Goal: Navigation & Orientation: Find specific page/section

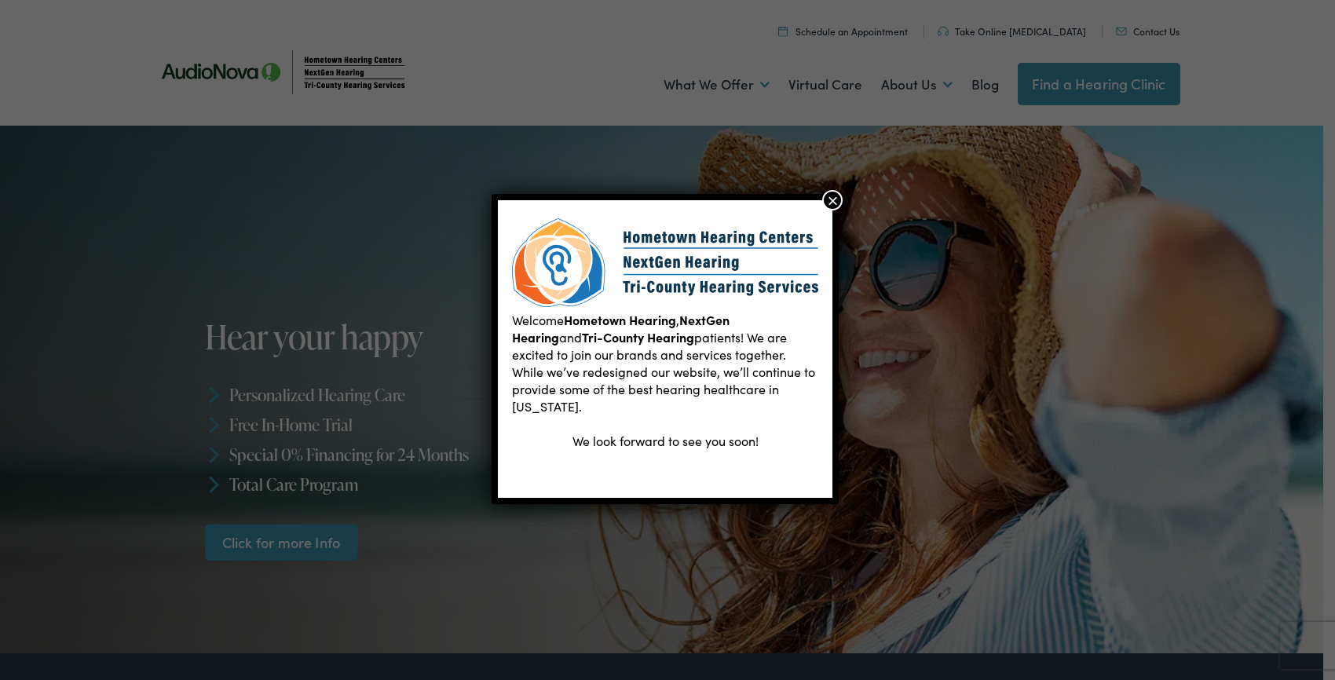
click at [832, 200] on button "×" at bounding box center [832, 200] width 20 height 20
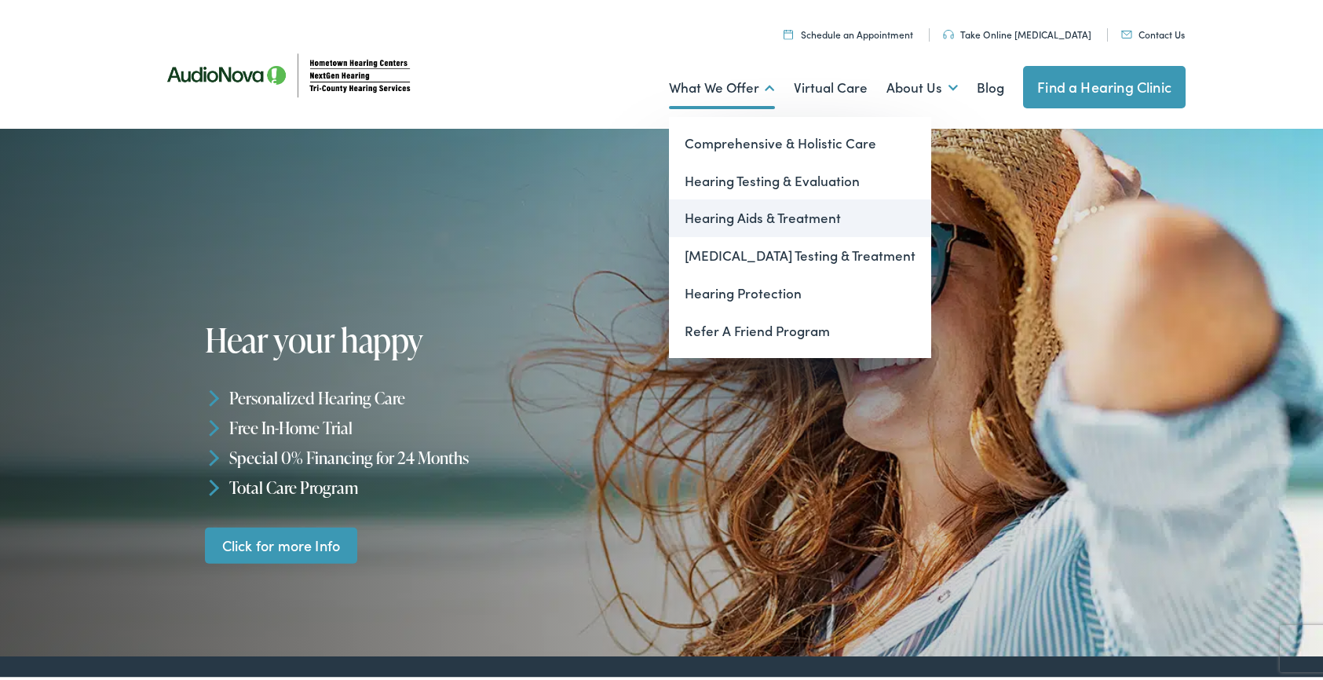
click at [714, 217] on link "Hearing Aids & Treatment" at bounding box center [800, 215] width 262 height 38
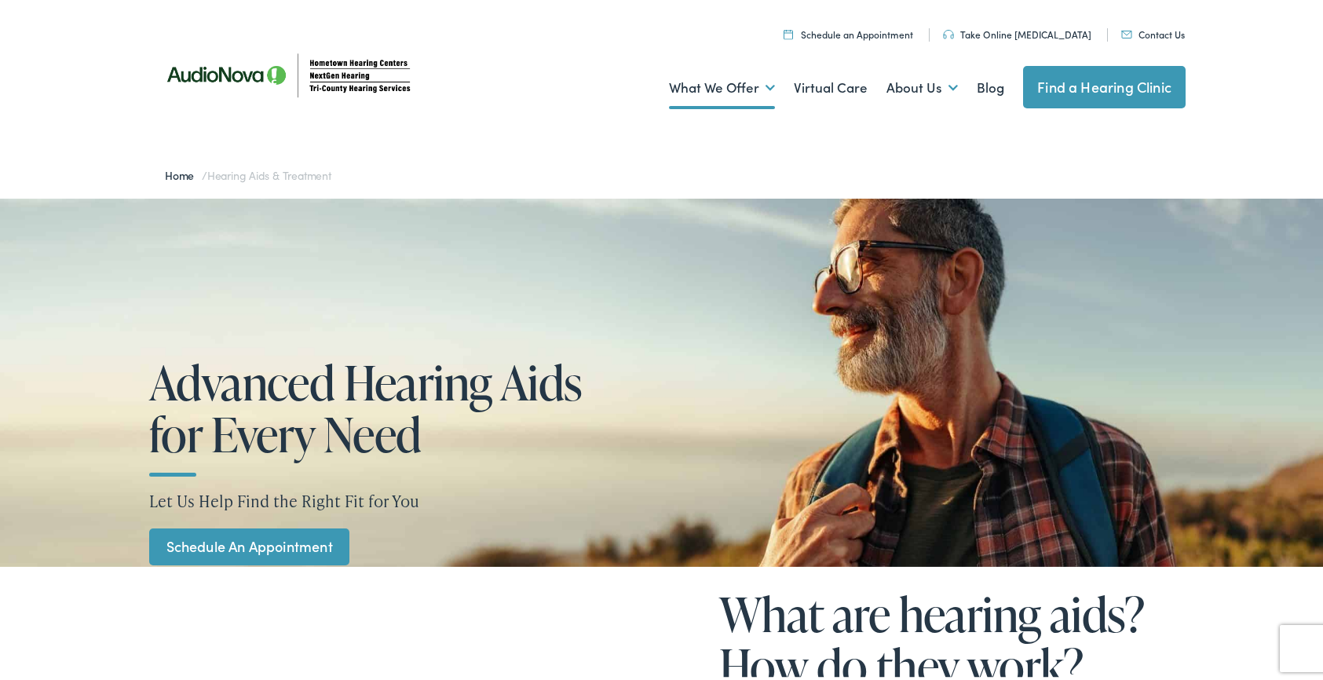
click at [1089, 81] on link "Find a Hearing Clinic" at bounding box center [1104, 84] width 163 height 42
click at [1062, 80] on link "Find a Hearing Clinic" at bounding box center [1104, 84] width 163 height 42
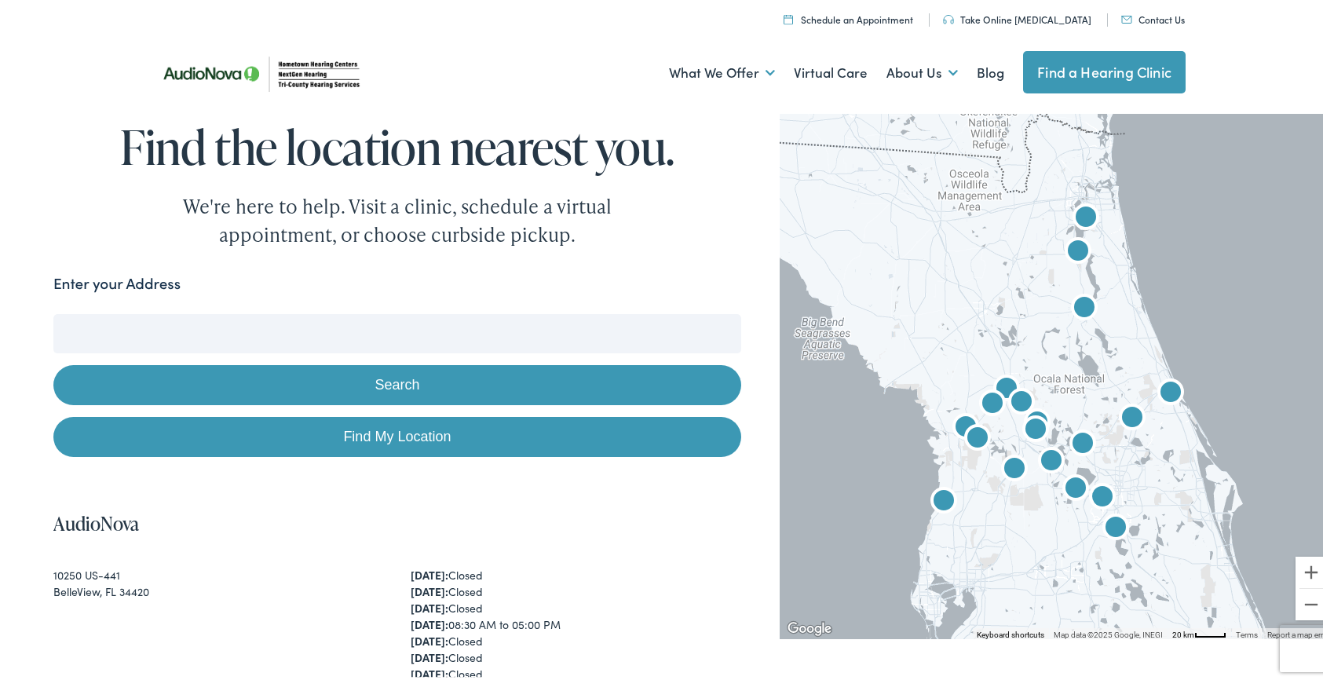
click at [1003, 382] on img "AudioNova" at bounding box center [1022, 401] width 38 height 38
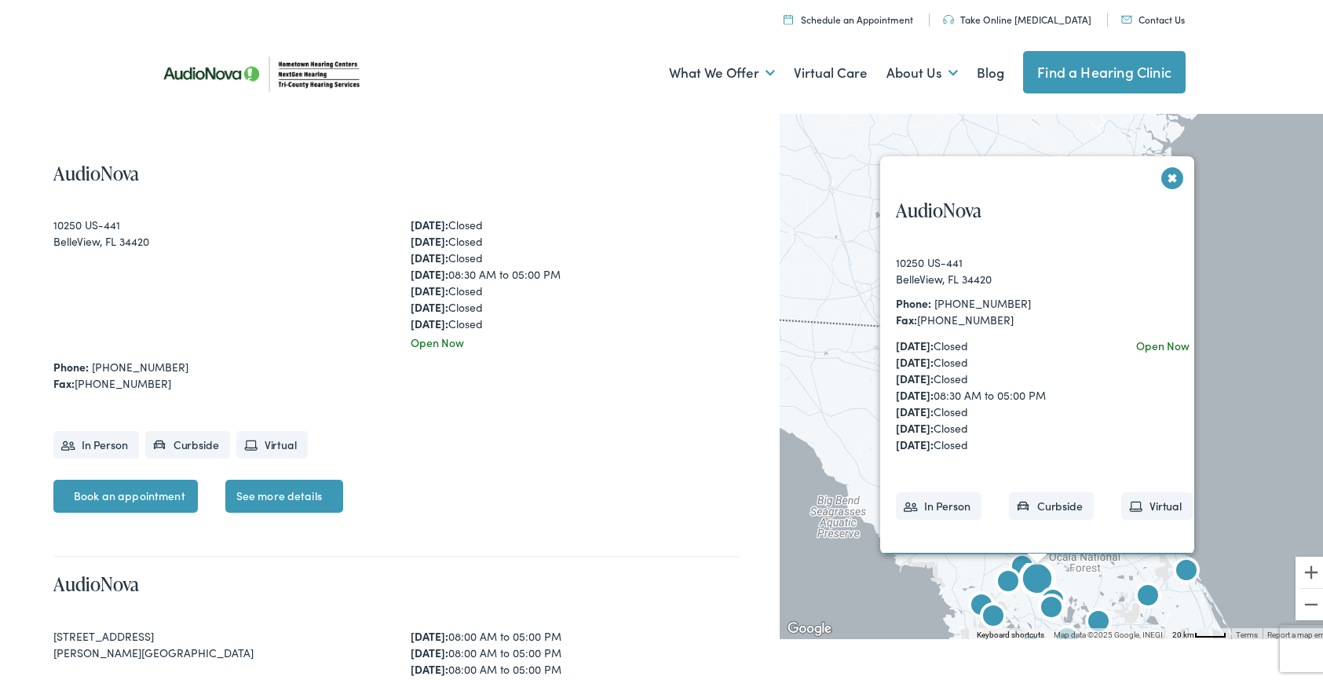
scroll to position [352, 0]
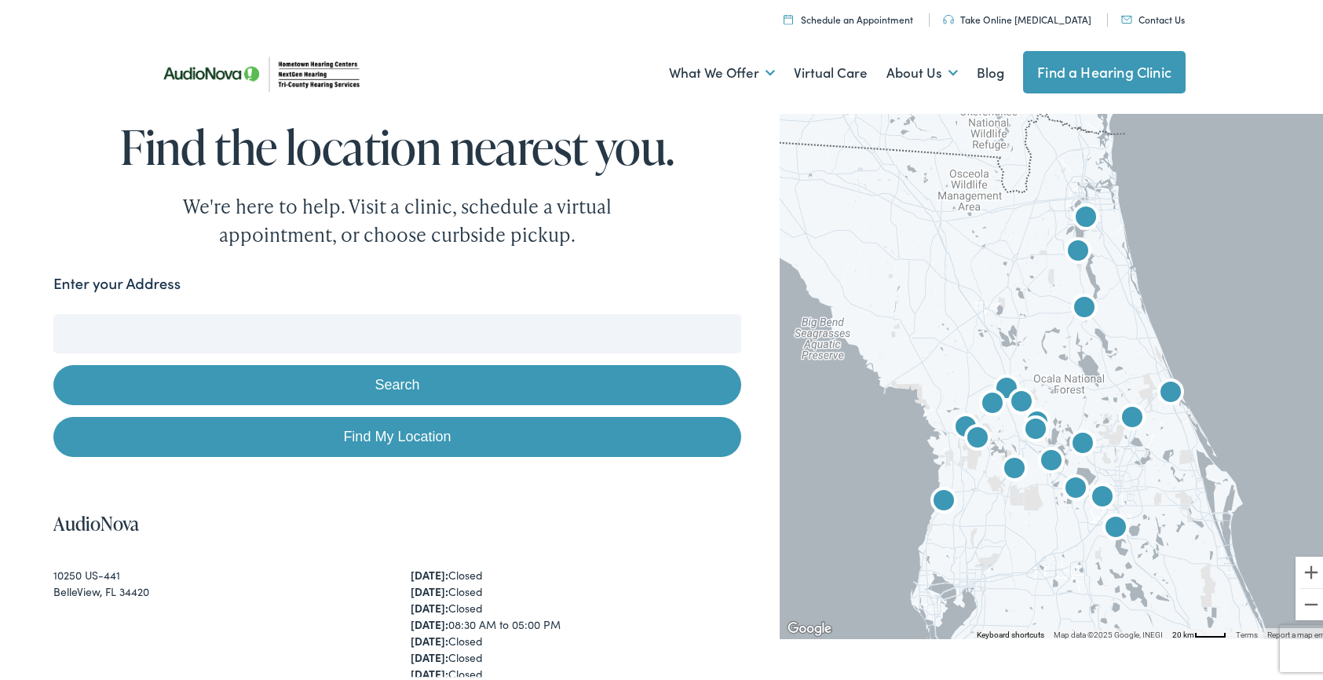
click at [404, 430] on link "Find My Location" at bounding box center [397, 434] width 688 height 40
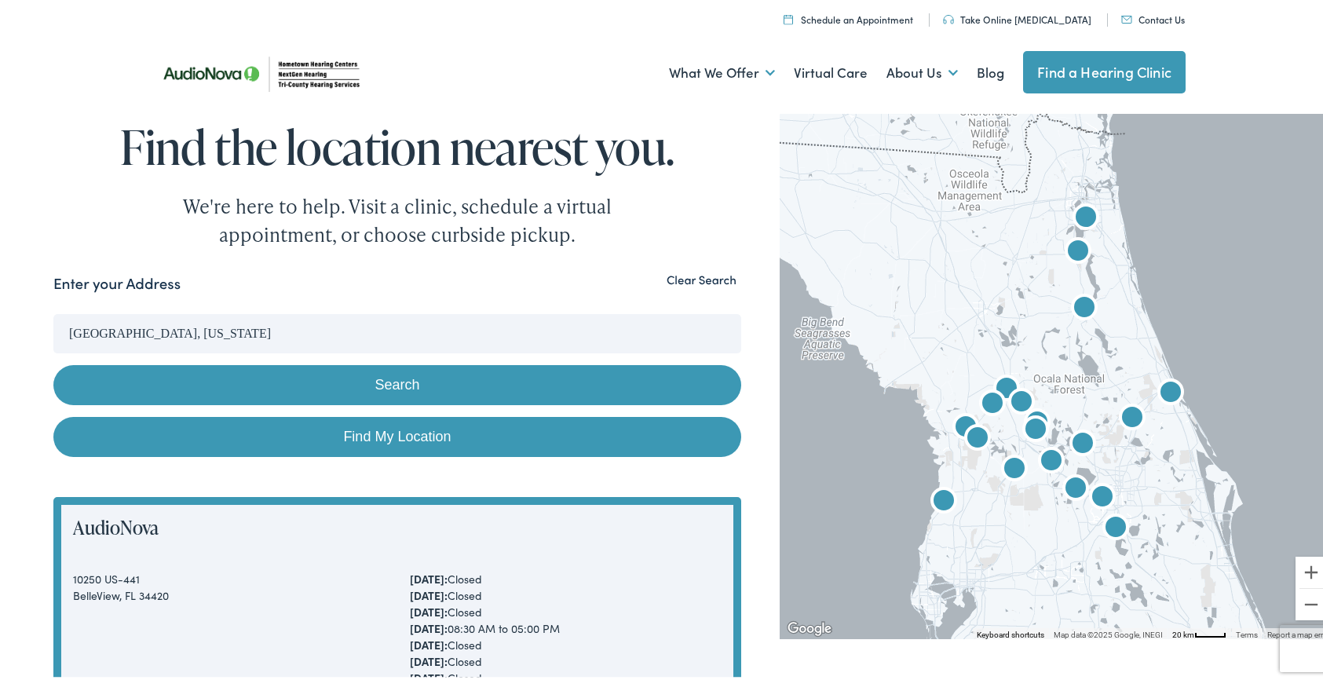
click at [283, 333] on input "Orlando, Florida" at bounding box center [397, 330] width 688 height 39
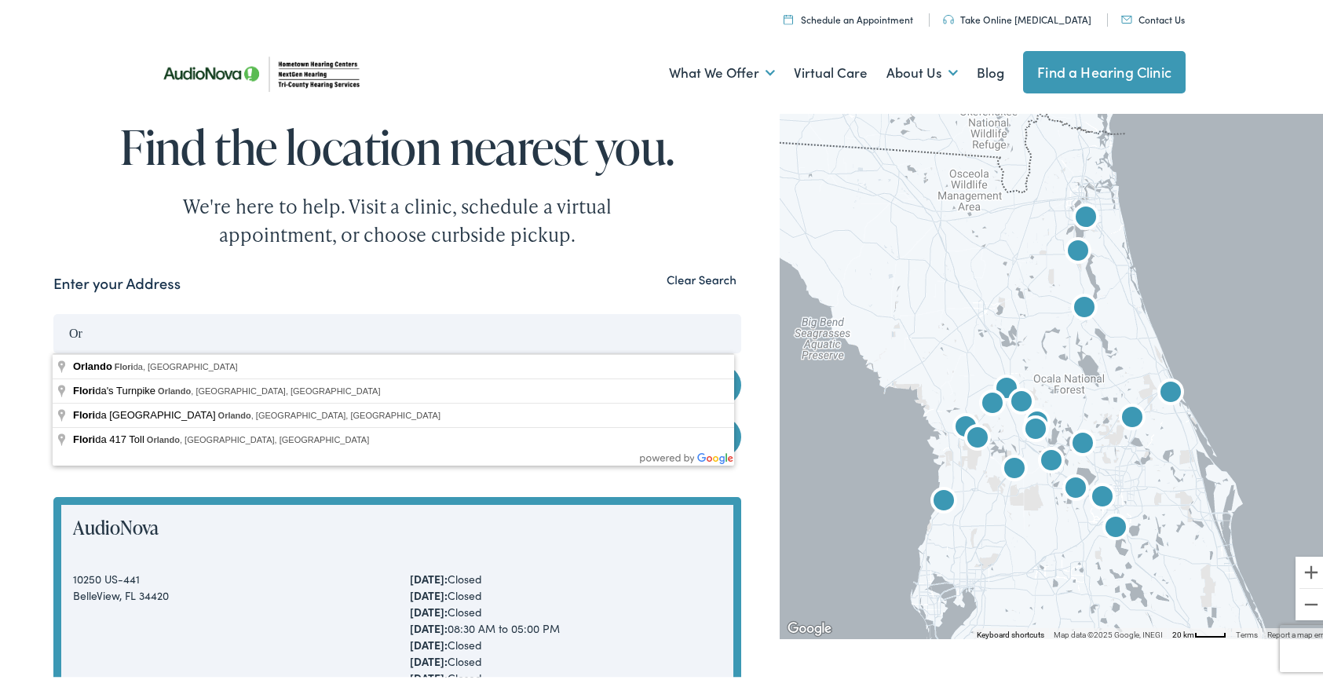
type input "O"
type input "McIntosh, FL, USA"
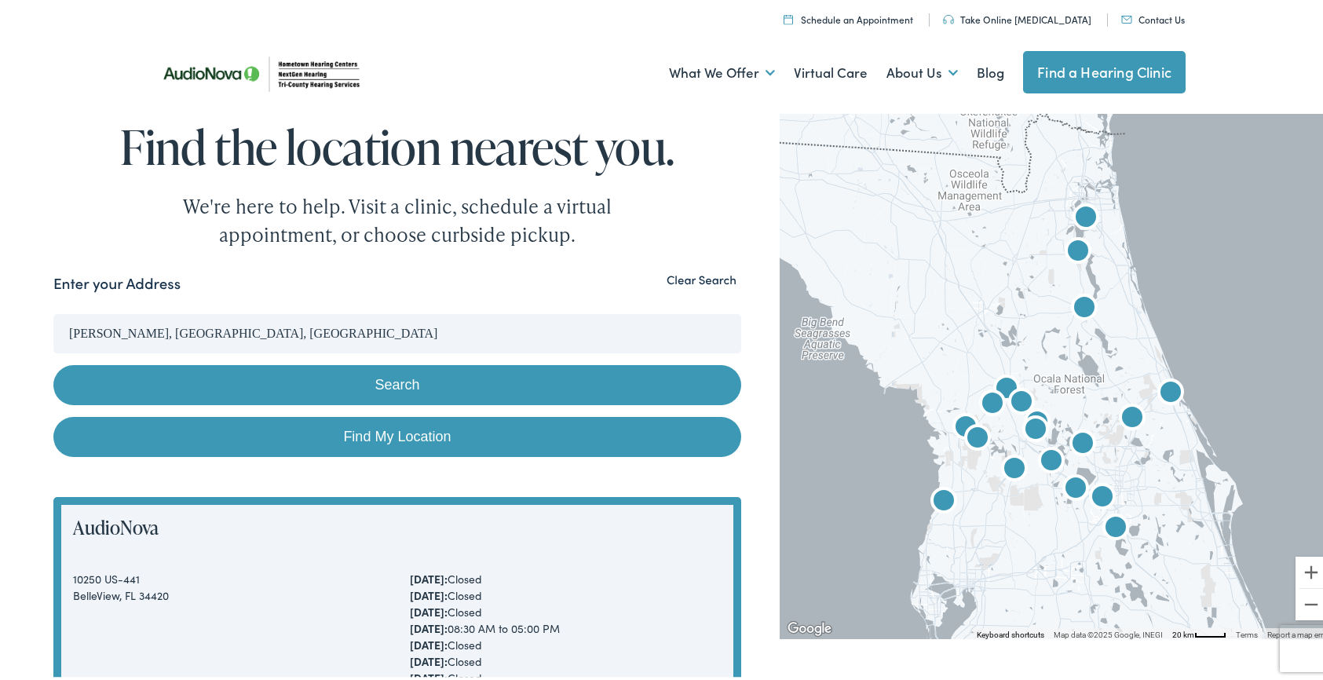
click at [395, 376] on button "Search" at bounding box center [397, 382] width 688 height 40
click at [393, 378] on button "Search" at bounding box center [397, 382] width 688 height 40
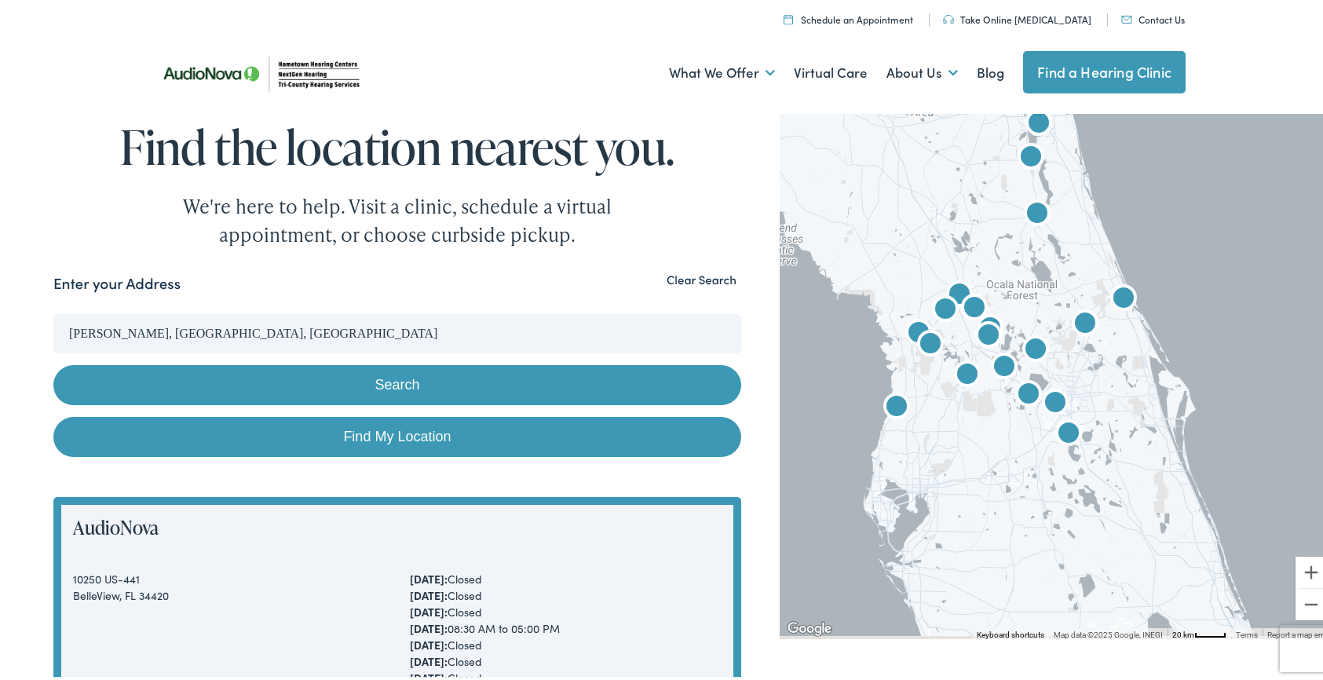
drag, startPoint x: 953, startPoint y: 360, endPoint x: 905, endPoint y: 266, distance: 105.7
click at [905, 266] on div at bounding box center [1057, 371] width 555 height 530
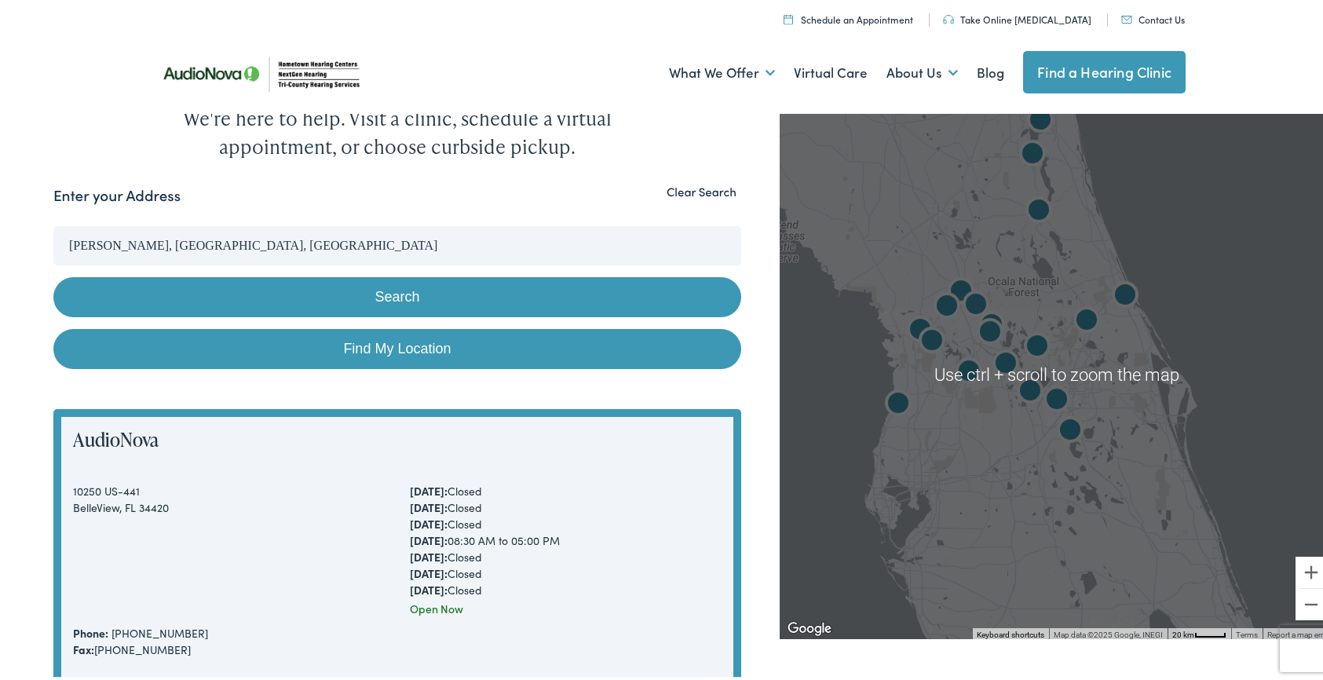
scroll to position [157, 0]
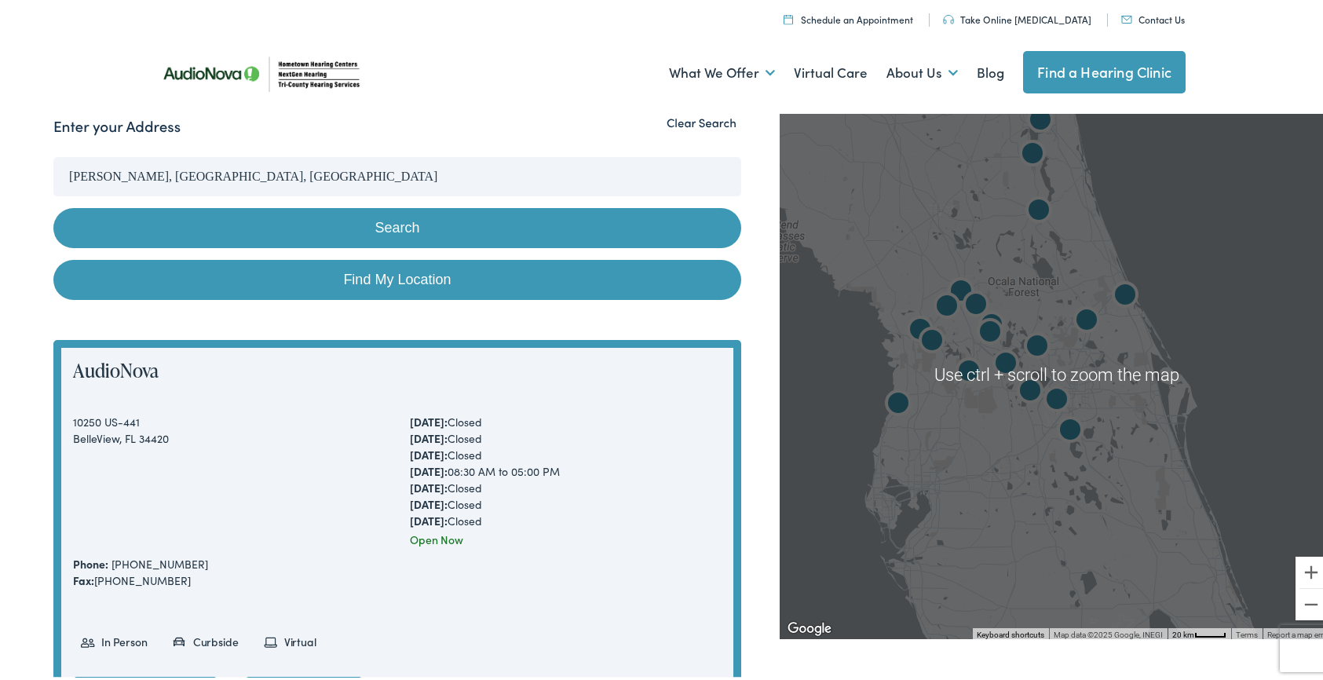
click at [907, 297] on div at bounding box center [1057, 371] width 555 height 530
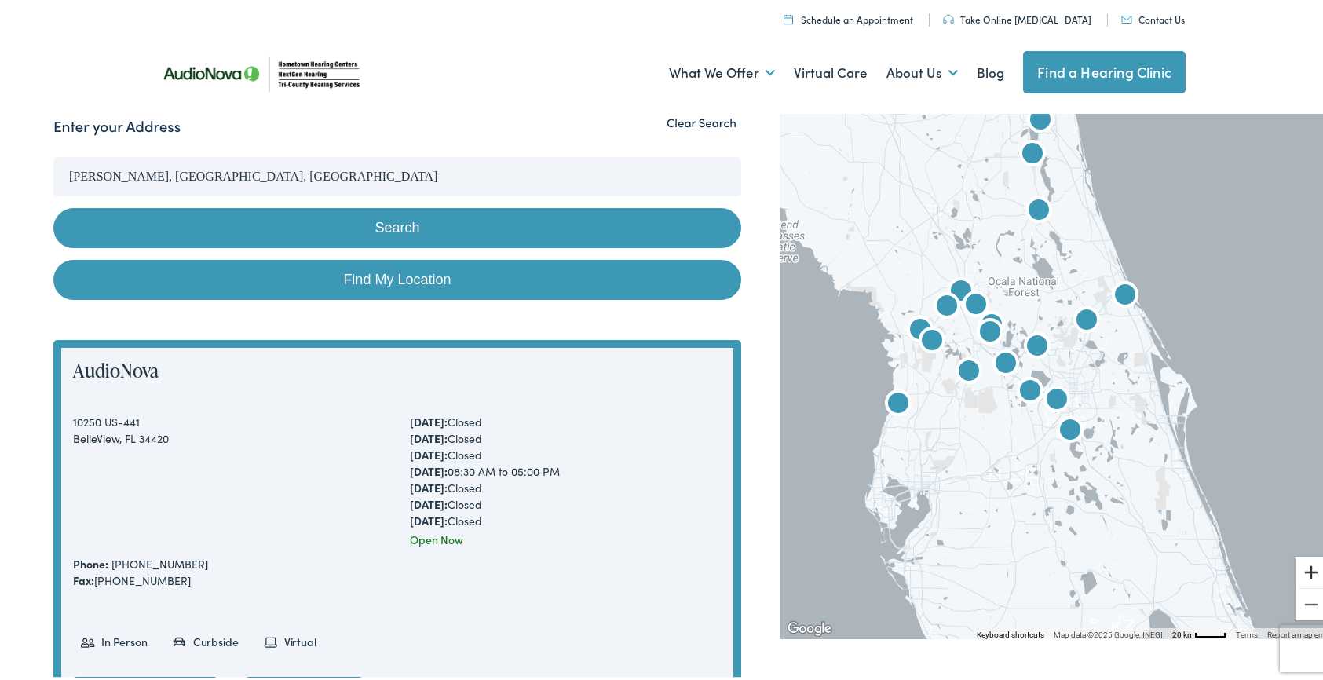
click at [1298, 569] on button "Zoom in" at bounding box center [1311, 569] width 31 height 31
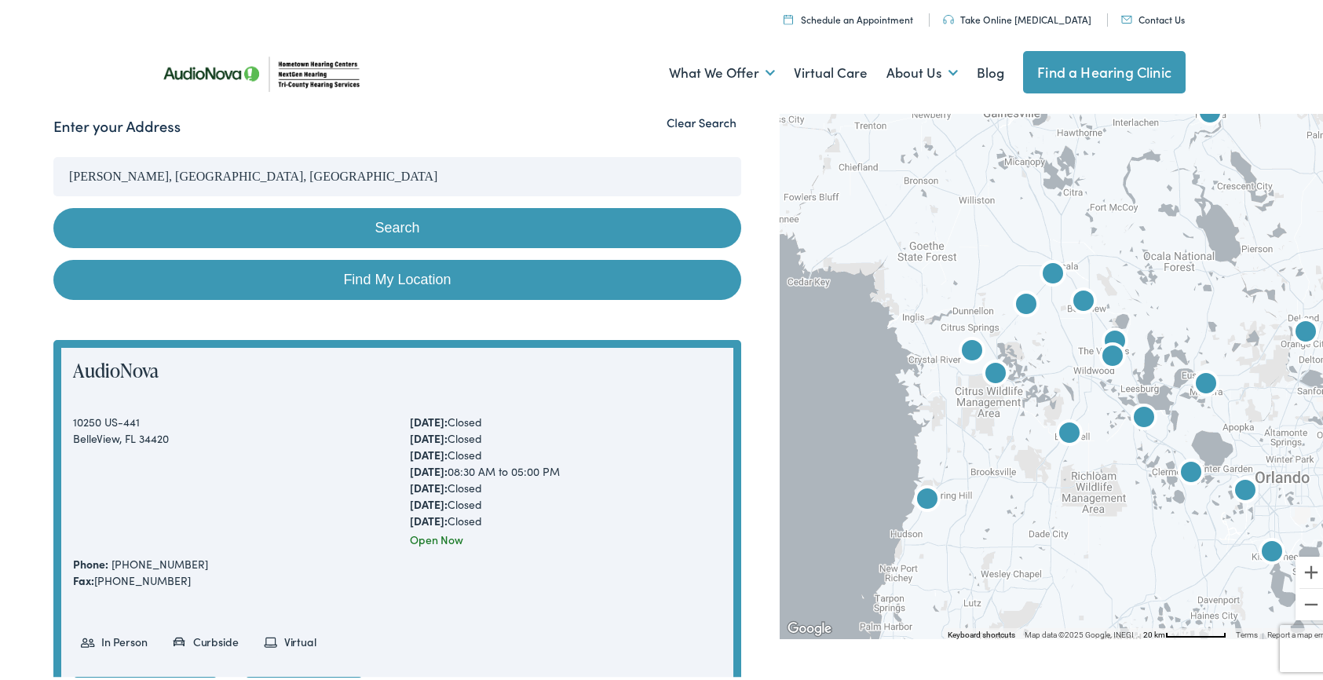
drag, startPoint x: 974, startPoint y: 192, endPoint x: 1175, endPoint y: 262, distance: 212.3
click at [1175, 262] on div at bounding box center [1057, 371] width 555 height 530
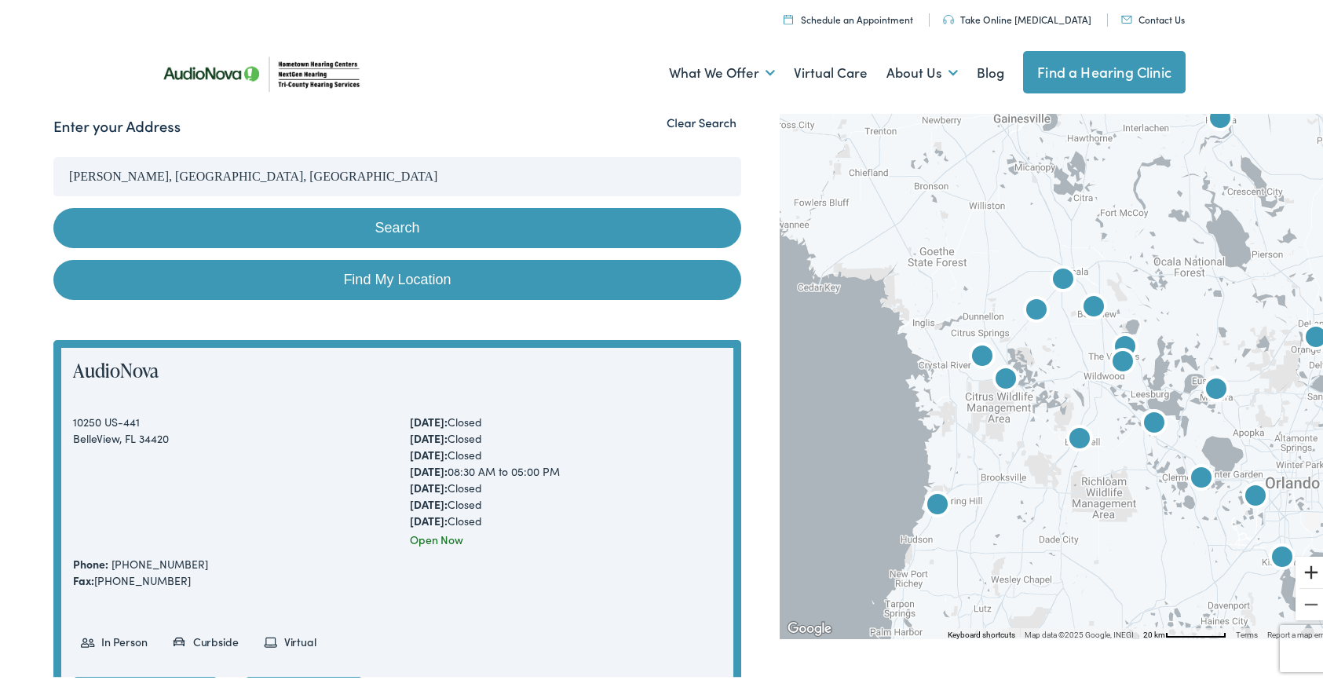
click at [1300, 565] on button "Zoom in" at bounding box center [1311, 569] width 31 height 31
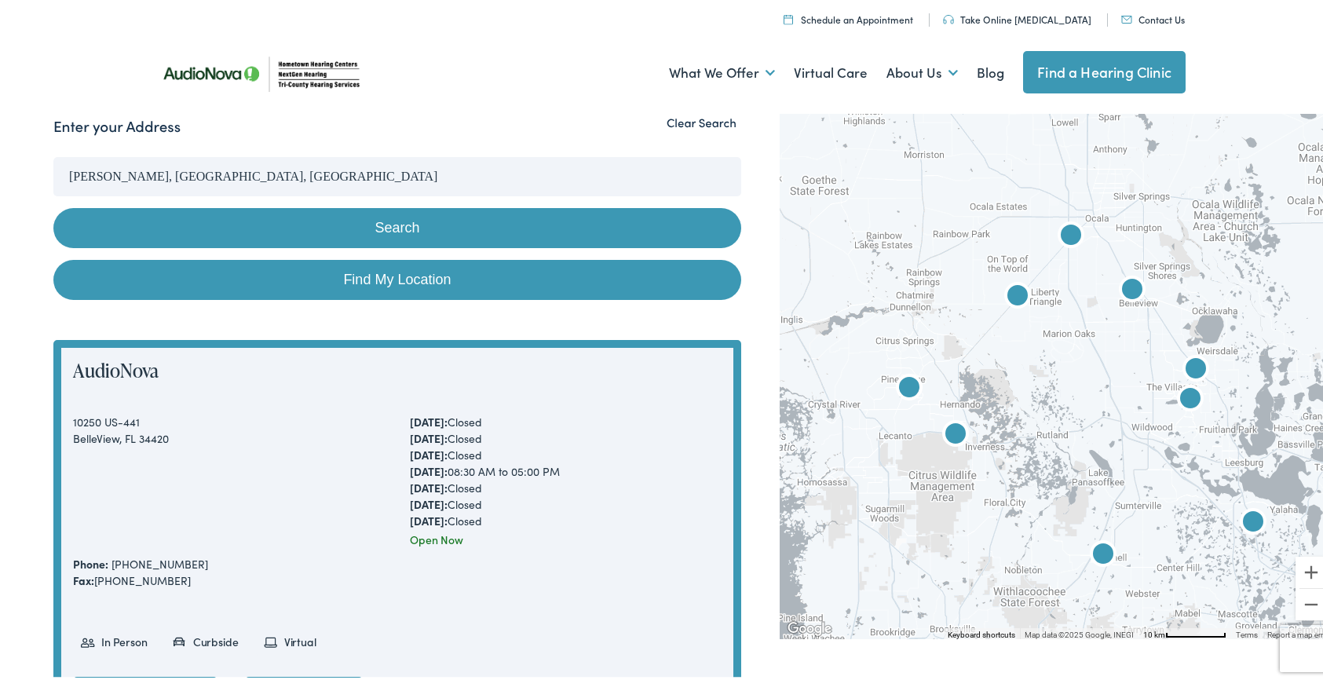
drag, startPoint x: 1080, startPoint y: 273, endPoint x: 1082, endPoint y: 316, distance: 42.4
click at [1082, 316] on div at bounding box center [1057, 371] width 555 height 530
click at [1061, 226] on img "Tri-County Hearing Services by AudioNova" at bounding box center [1071, 234] width 38 height 38
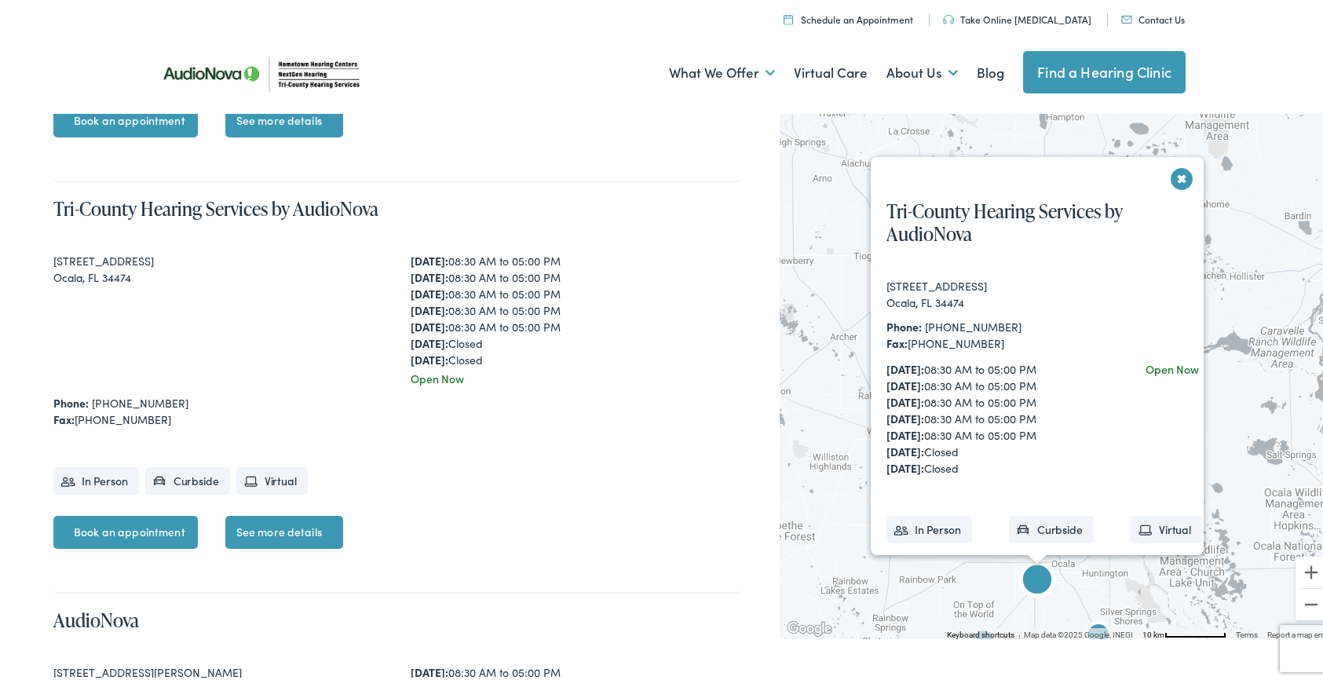
scroll to position [5199, 0]
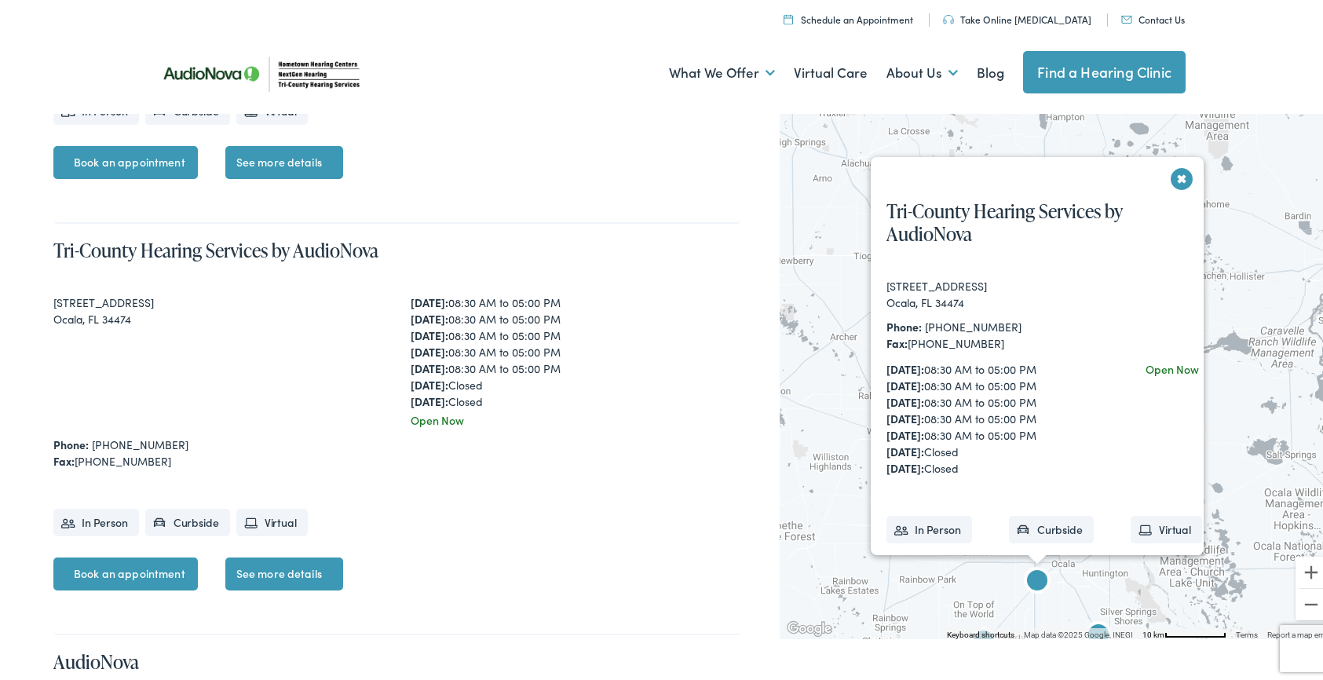
click at [1168, 171] on button "Close" at bounding box center [1181, 175] width 27 height 27
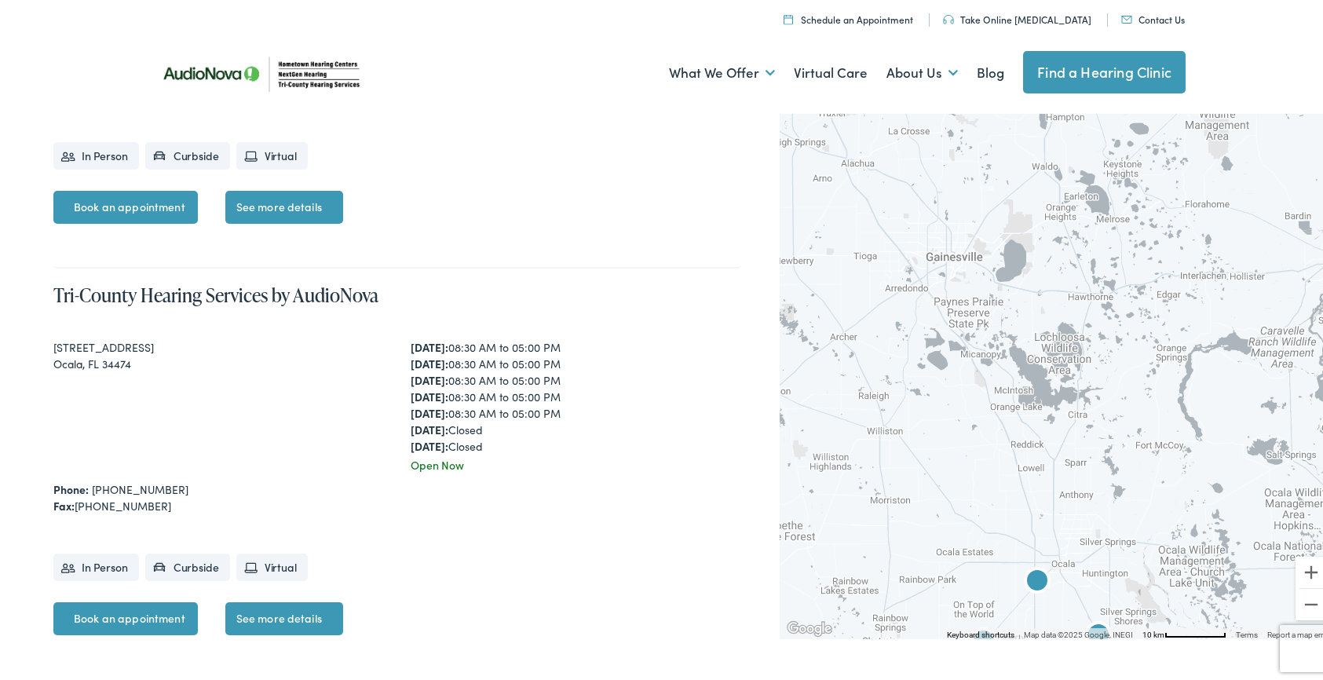
scroll to position [5120, 0]
